Goal: Transaction & Acquisition: Book appointment/travel/reservation

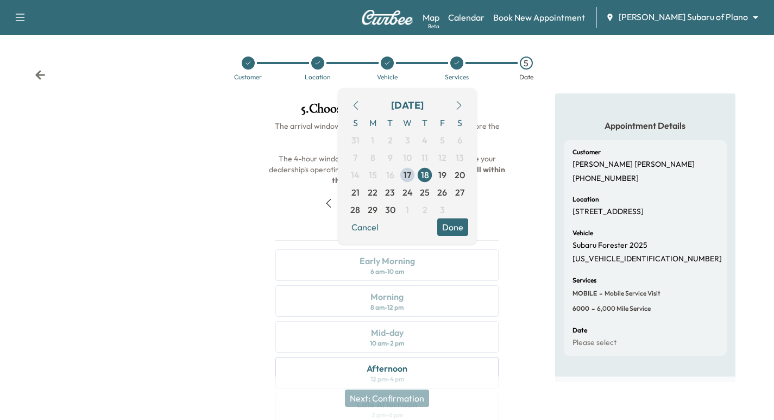
scroll to position [124, 0]
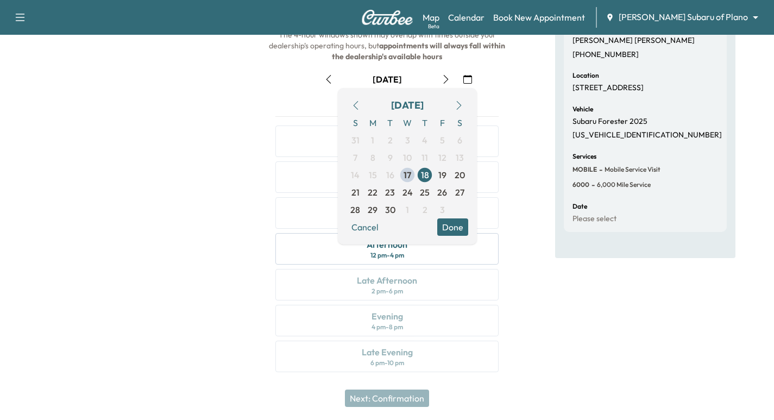
drag, startPoint x: 558, startPoint y: 11, endPoint x: 573, endPoint y: 24, distance: 19.3
click at [559, 11] on link "Book New Appointment" at bounding box center [539, 17] width 92 height 13
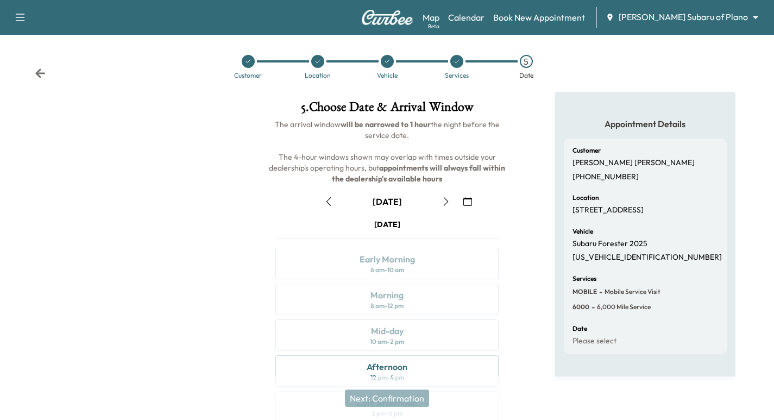
scroll to position [0, 0]
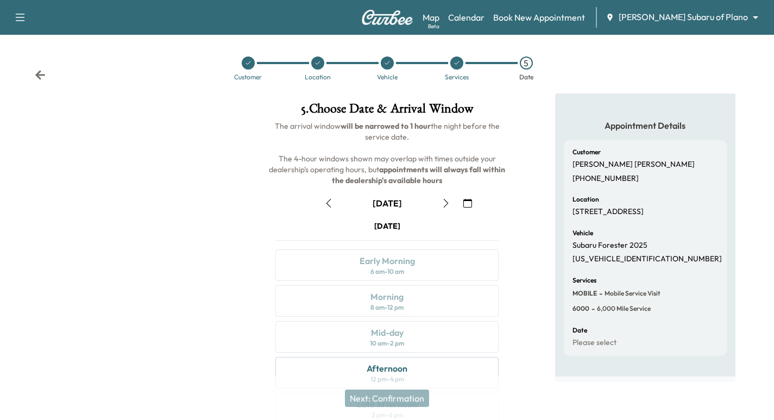
click at [247, 60] on icon at bounding box center [248, 63] width 7 height 7
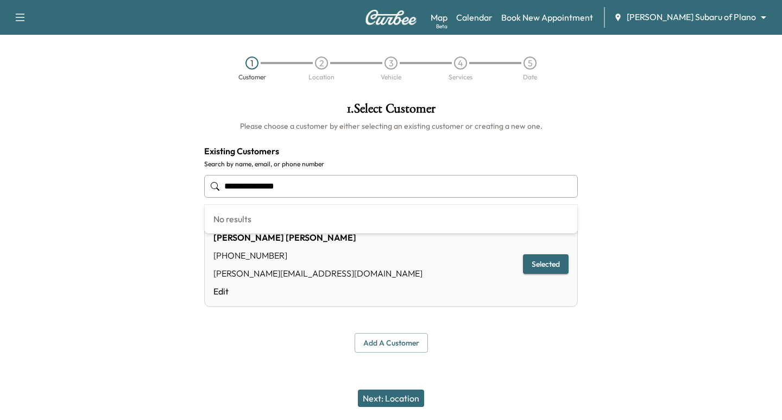
drag, startPoint x: 312, startPoint y: 189, endPoint x: -93, endPoint y: 167, distance: 405.9
click at [0, 167] on html "**********" at bounding box center [391, 210] width 782 height 420
paste input "text"
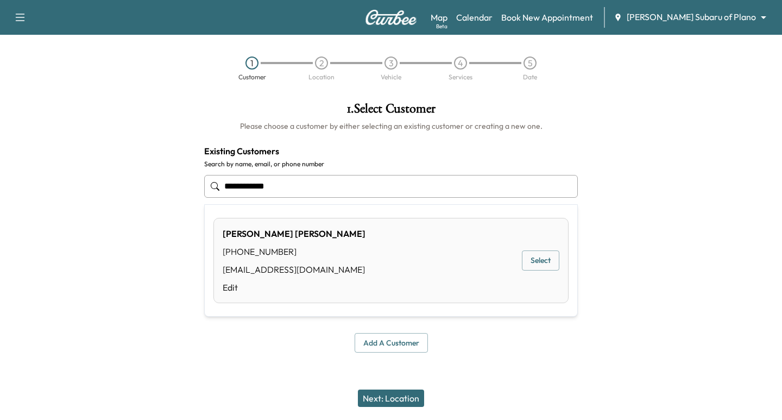
drag, startPoint x: 530, startPoint y: 267, endPoint x: 516, endPoint y: 284, distance: 22.0
click at [530, 266] on button "Select" at bounding box center [540, 260] width 37 height 20
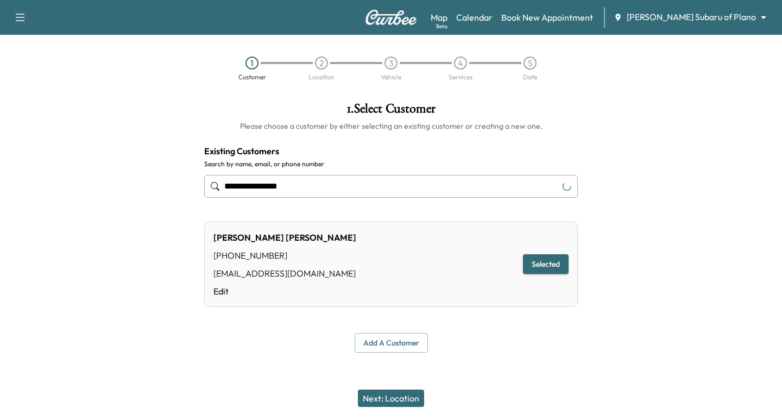
type input "**********"
click at [386, 404] on button "Next: Location" at bounding box center [391, 398] width 66 height 17
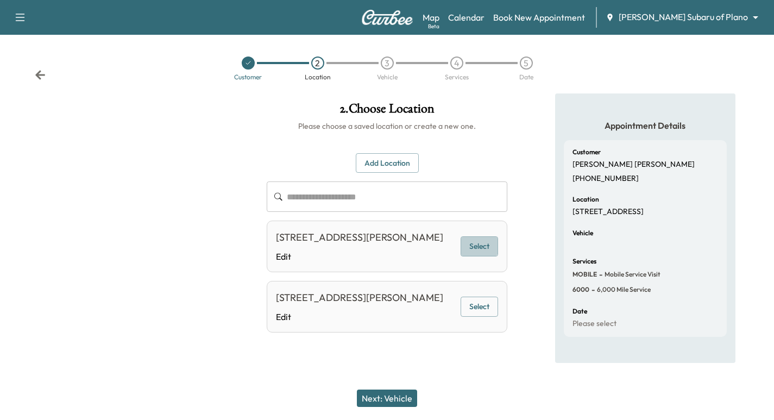
click at [478, 246] on button "Select" at bounding box center [479, 246] width 37 height 20
drag, startPoint x: 398, startPoint y: 399, endPoint x: 389, endPoint y: 402, distance: 9.3
click at [397, 398] on button "Next: Vehicle" at bounding box center [387, 398] width 60 height 17
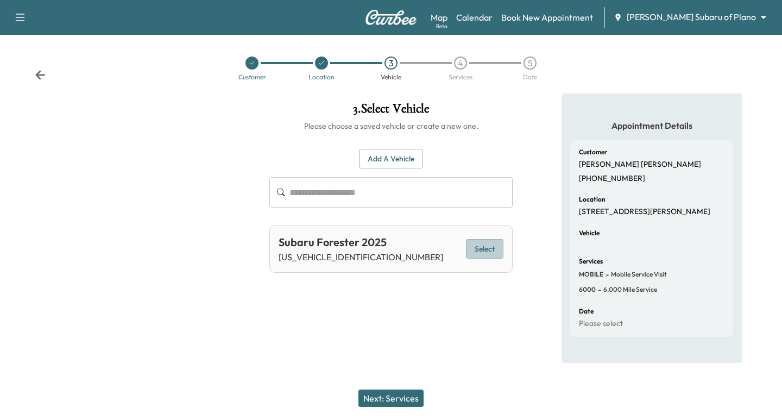
click at [487, 248] on button "Select" at bounding box center [484, 249] width 37 height 20
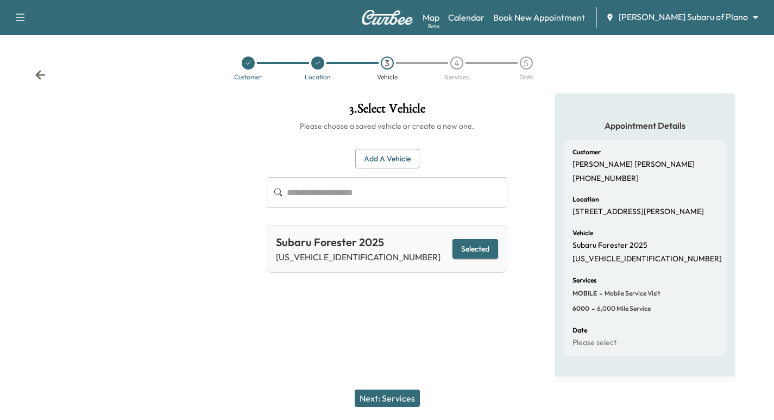
click at [390, 390] on button "Next: Services" at bounding box center [387, 398] width 65 height 17
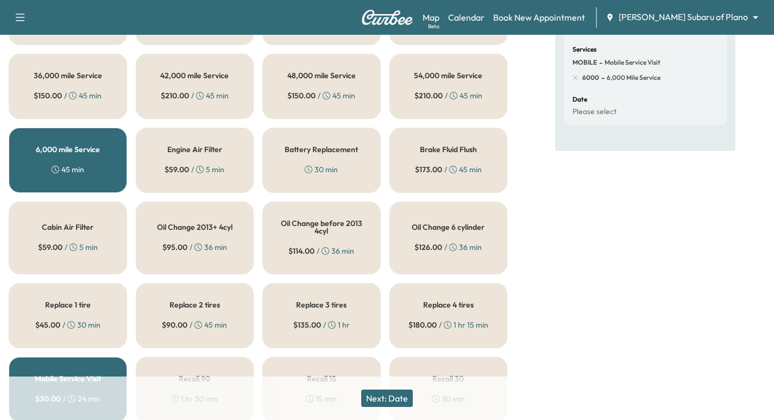
click at [379, 396] on button "Next: Date" at bounding box center [387, 398] width 52 height 17
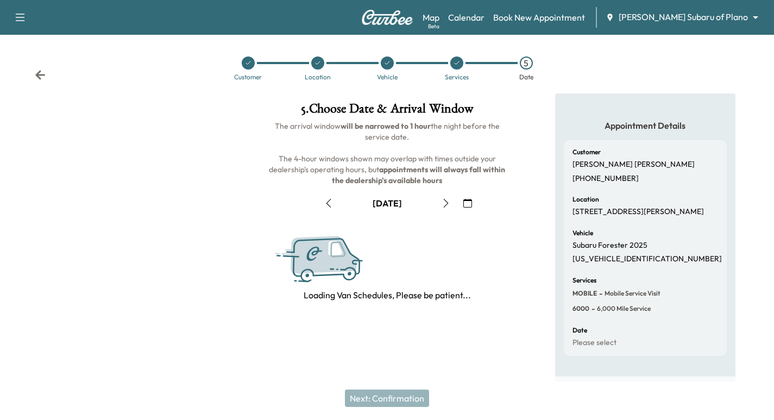
scroll to position [124, 0]
